Goal: Communication & Community: Answer question/provide support

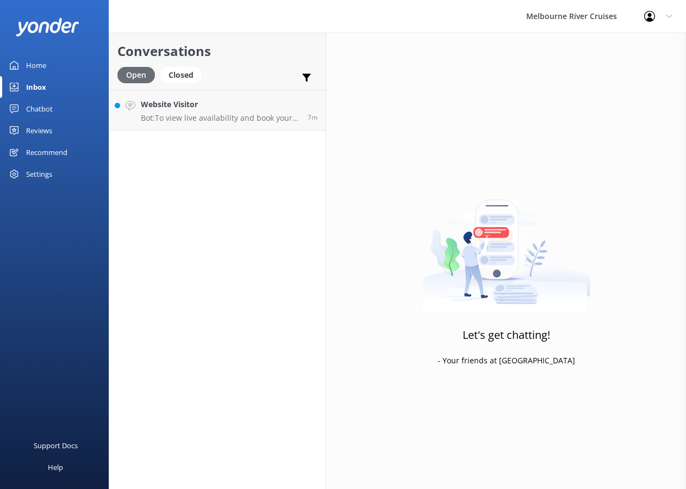
click at [141, 78] on div "Open" at bounding box center [135, 75] width 37 height 16
click at [153, 92] on link "Website Visitor Bot: To view live availability and book your Spirit of Melbourn…" at bounding box center [217, 110] width 216 height 41
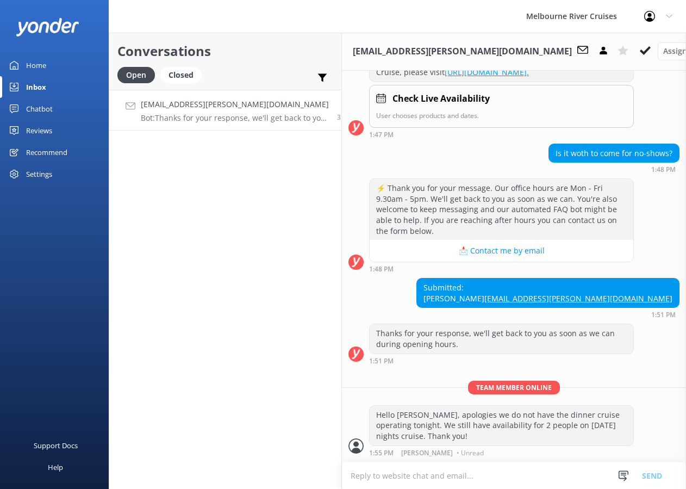
scroll to position [226, 0]
click at [479, 421] on div "Hello [PERSON_NAME], apologies we do not have the dinner cruise operating tonig…" at bounding box center [502, 425] width 264 height 40
click at [565, 367] on div "Thanks for your response, we'll get back to you as soon as we can during openin…" at bounding box center [514, 346] width 344 height 46
